Goal: Task Accomplishment & Management: Manage account settings

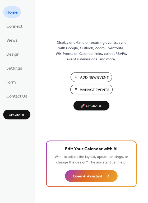
click at [88, 91] on span "Manage Events" at bounding box center [95, 90] width 30 height 6
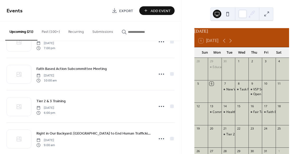
scroll to position [218, 0]
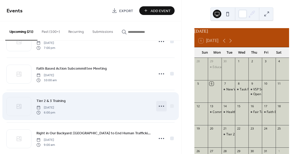
click at [158, 108] on icon at bounding box center [161, 106] width 8 height 8
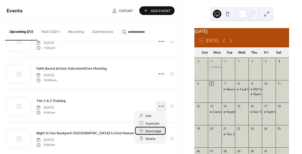
click at [148, 132] on span "Event page" at bounding box center [154, 132] width 16 height 6
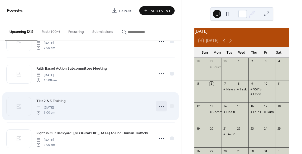
click at [157, 104] on icon at bounding box center [161, 106] width 8 height 8
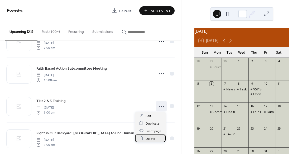
click at [152, 138] on span "Delete" at bounding box center [151, 139] width 10 height 6
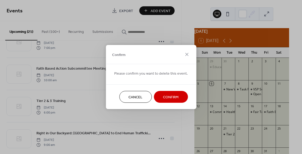
click at [166, 95] on span "Confirm" at bounding box center [171, 98] width 16 height 6
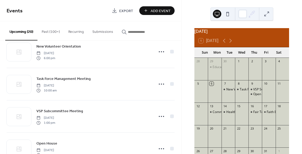
scroll to position [0, 0]
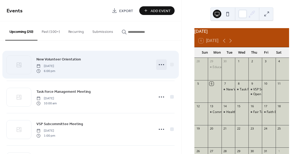
click at [160, 63] on icon at bounding box center [161, 65] width 8 height 8
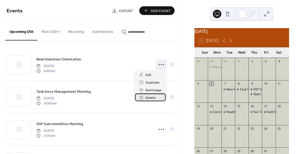
click at [143, 96] on div "Delete" at bounding box center [150, 98] width 31 height 8
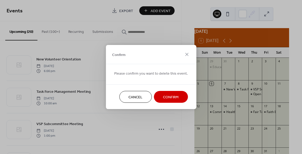
click at [159, 97] on button "Confirm" at bounding box center [171, 97] width 34 height 12
